Goal: Contribute content: Add original content to the website for others to see

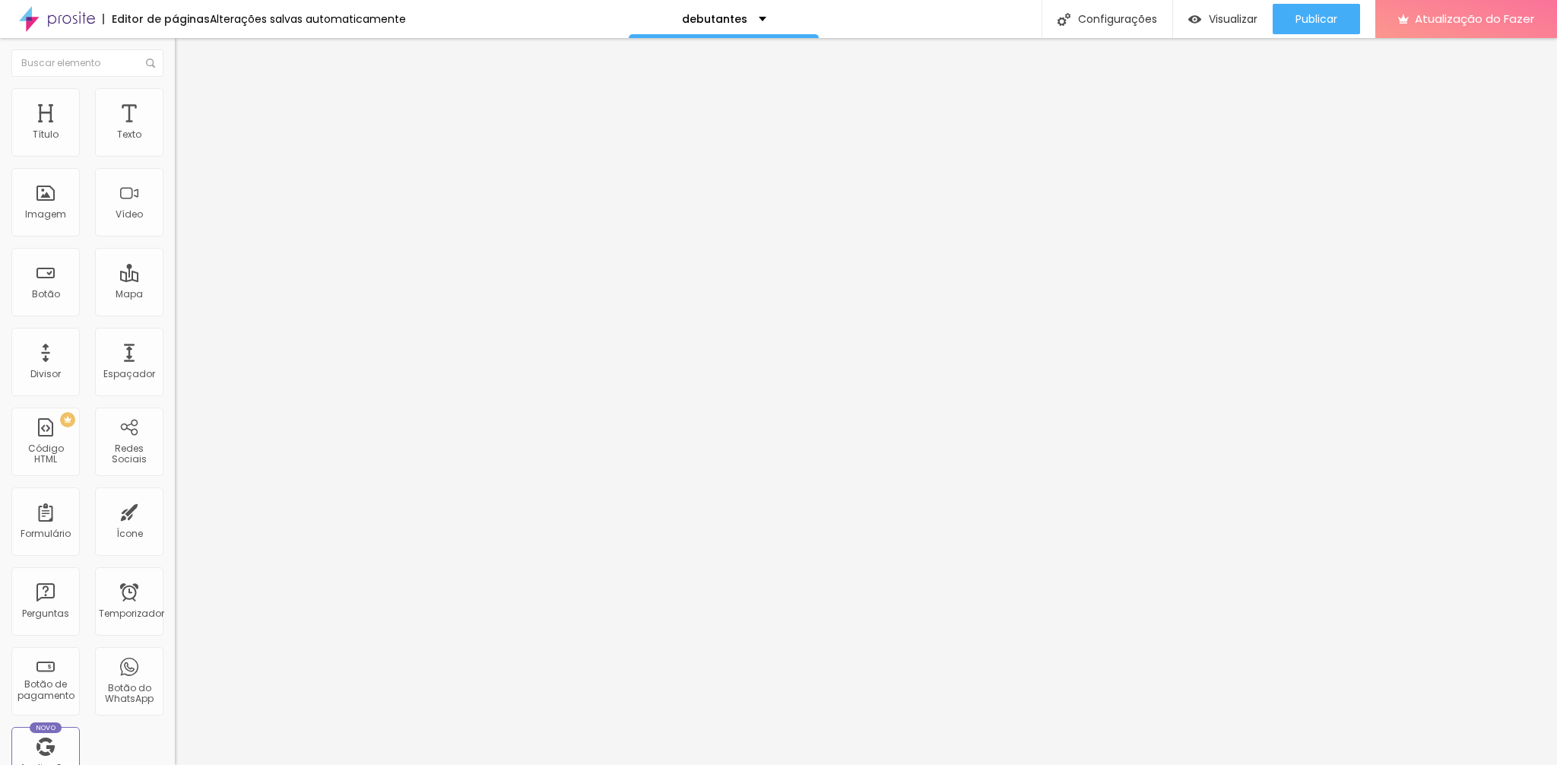
click at [184, 131] on font "Trocar imagem" at bounding box center [221, 124] width 74 height 13
click at [57, 209] on font "Imagem" at bounding box center [45, 213] width 41 height 13
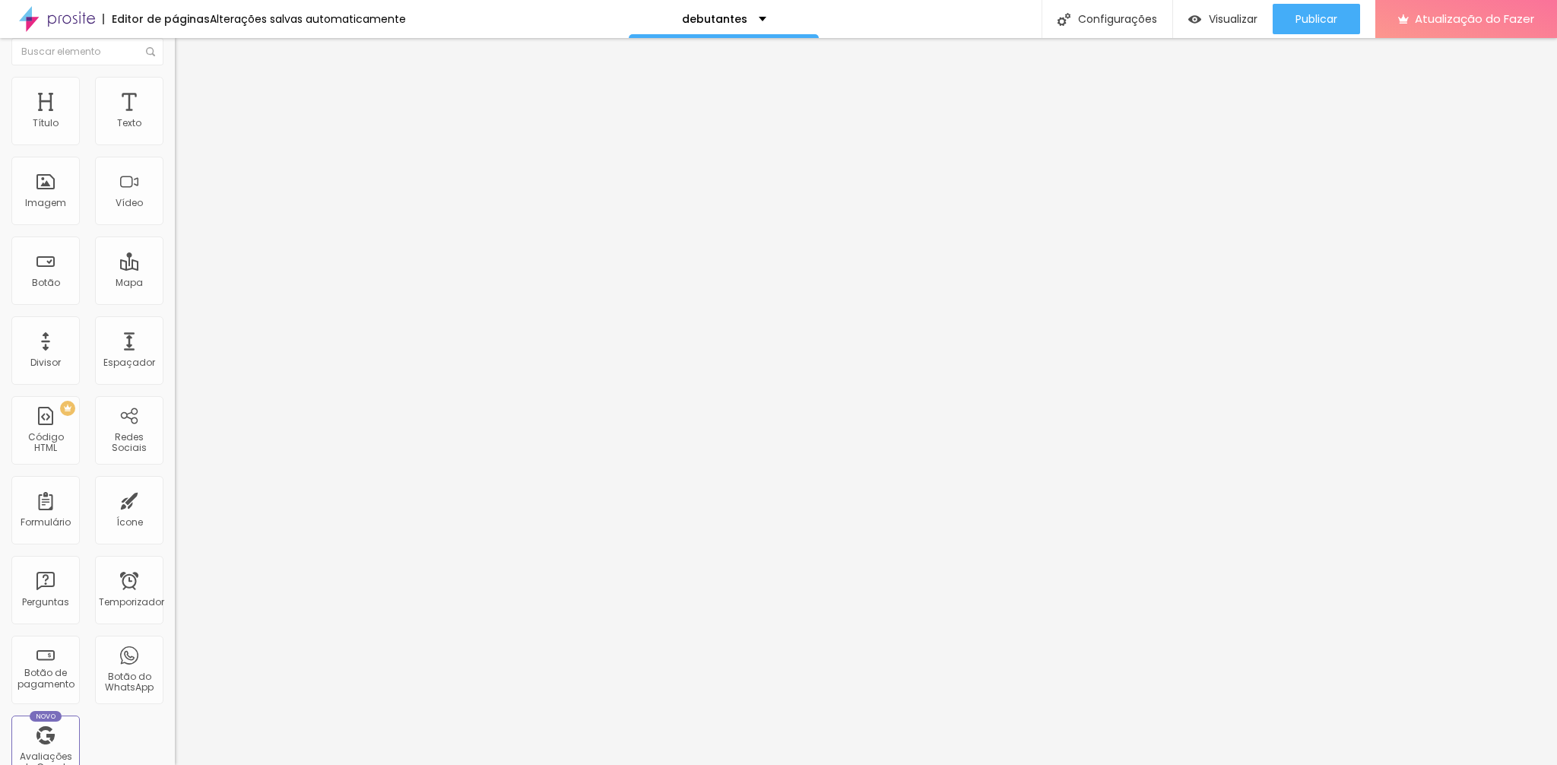
scroll to position [0, 0]
click at [45, 204] on div "Imagem" at bounding box center [45, 202] width 68 height 68
click at [184, 131] on font "Trocar imagem" at bounding box center [221, 124] width 74 height 13
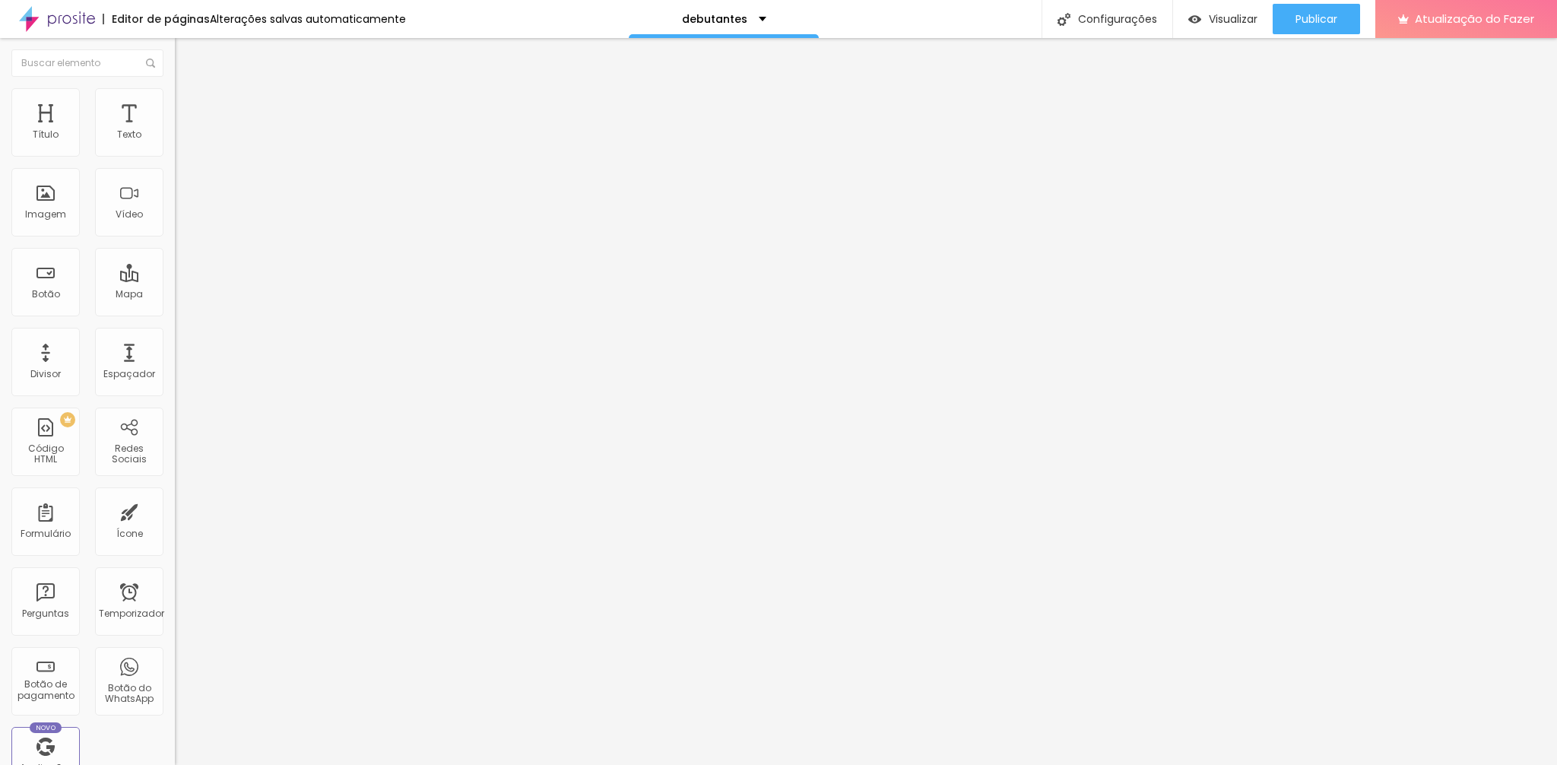
click at [175, 143] on input "[URL][DOMAIN_NAME]" at bounding box center [266, 135] width 182 height 15
paste input "vrqBFhkB5_"
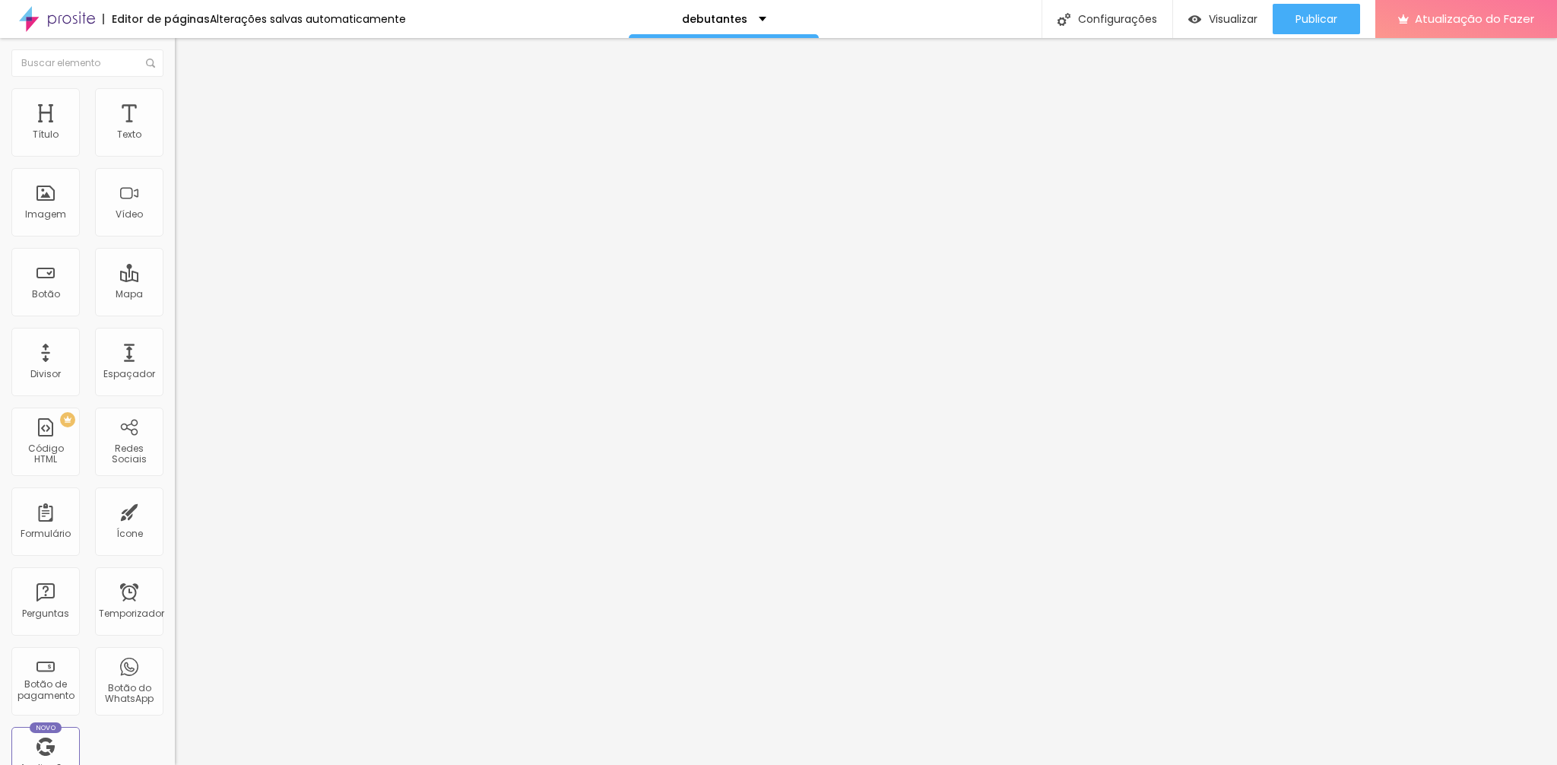
scroll to position [0, 2]
type input "[URL][DOMAIN_NAME]"
click at [175, 286] on div at bounding box center [262, 286] width 175 height 0
